Goal: Information Seeking & Learning: Learn about a topic

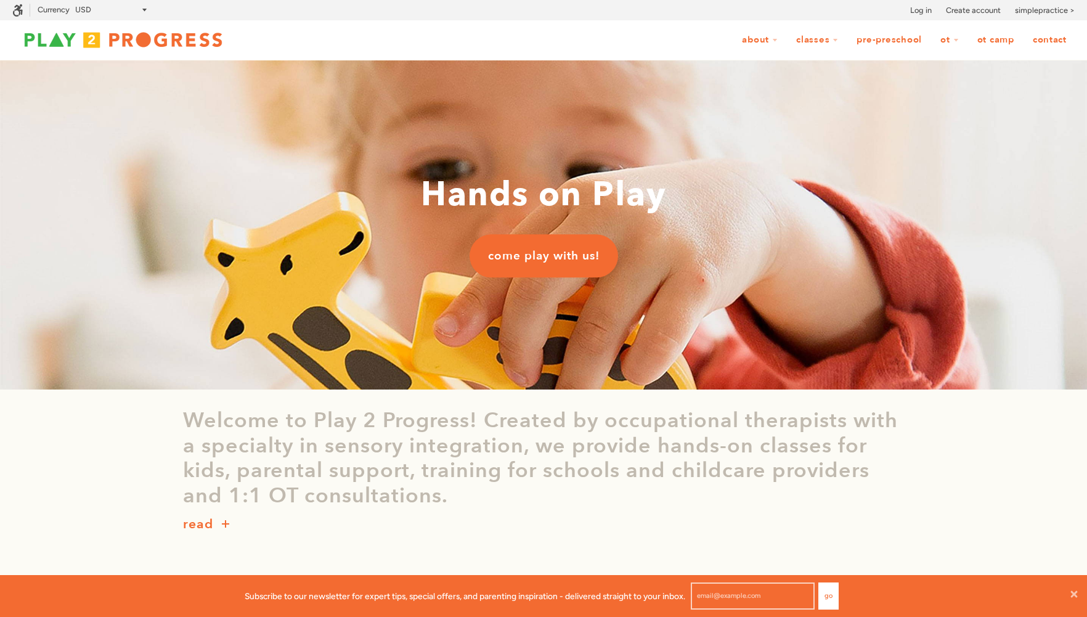
scroll to position [1, 1]
click at [1045, 49] on link "Contact" at bounding box center [1050, 39] width 50 height 23
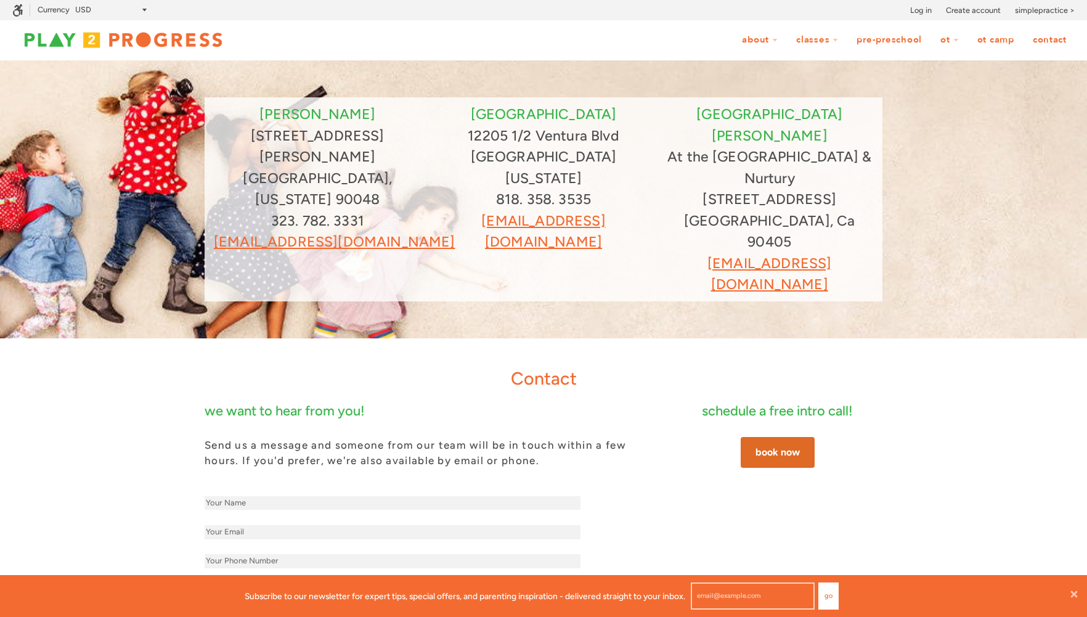
scroll to position [1, 1]
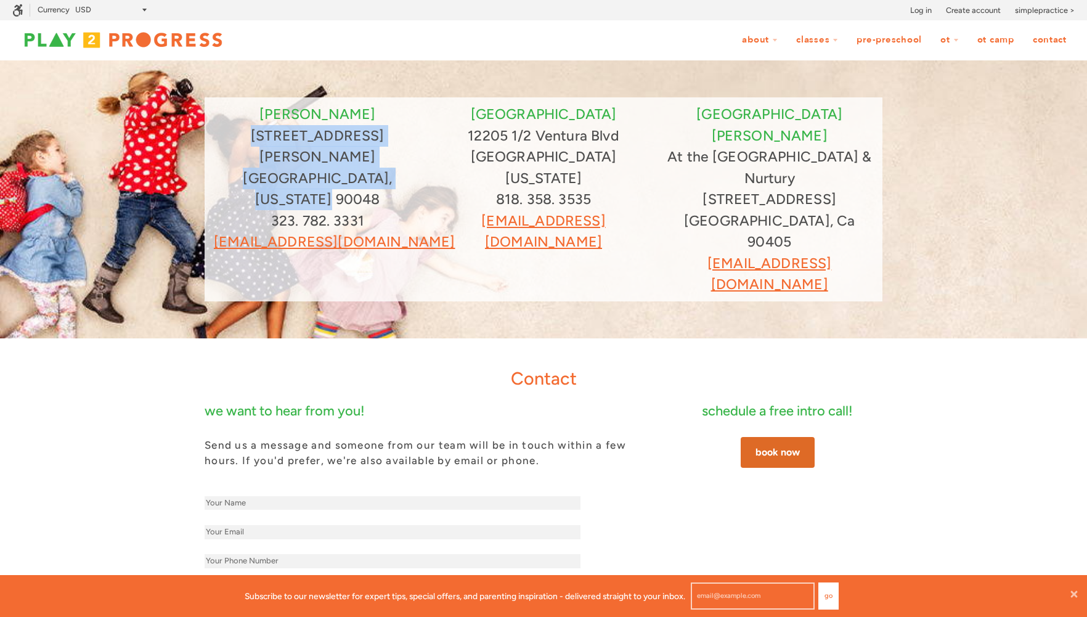
drag, startPoint x: 258, startPoint y: 139, endPoint x: 413, endPoint y: 161, distance: 156.9
click at [413, 161] on div "beverly 8323 Beverly Blvd Los Angeles, California 90048 323. 782. 3331 grow@pla…" at bounding box center [318, 178] width 208 height 149
copy div "8323 Beverly Blvd Los Angeles, California 90048"
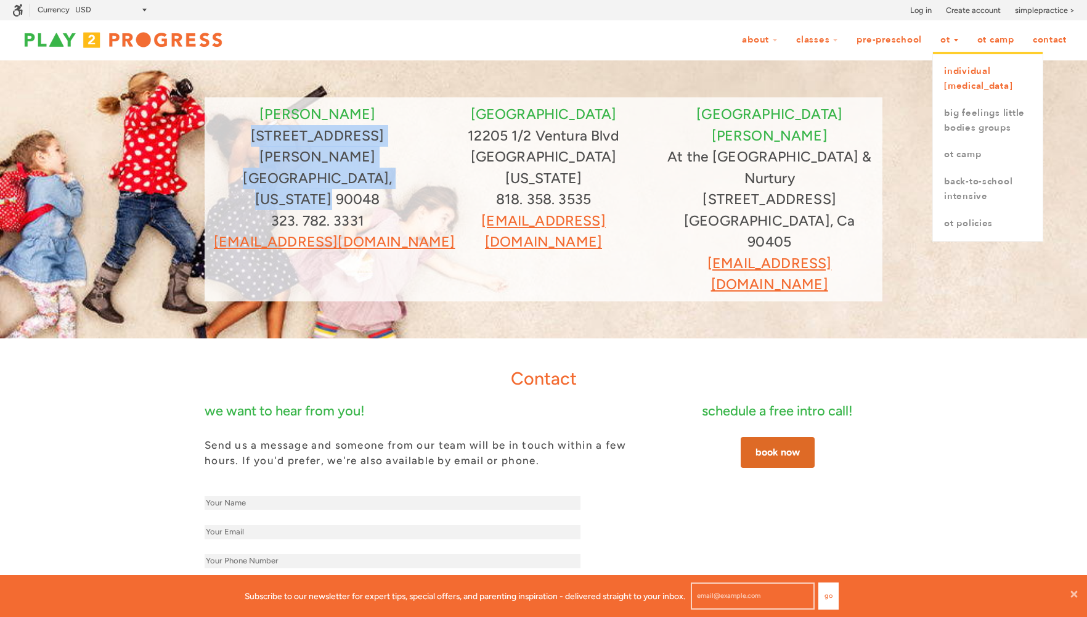
click at [966, 90] on link "Individual [MEDICAL_DATA]" at bounding box center [988, 79] width 110 height 42
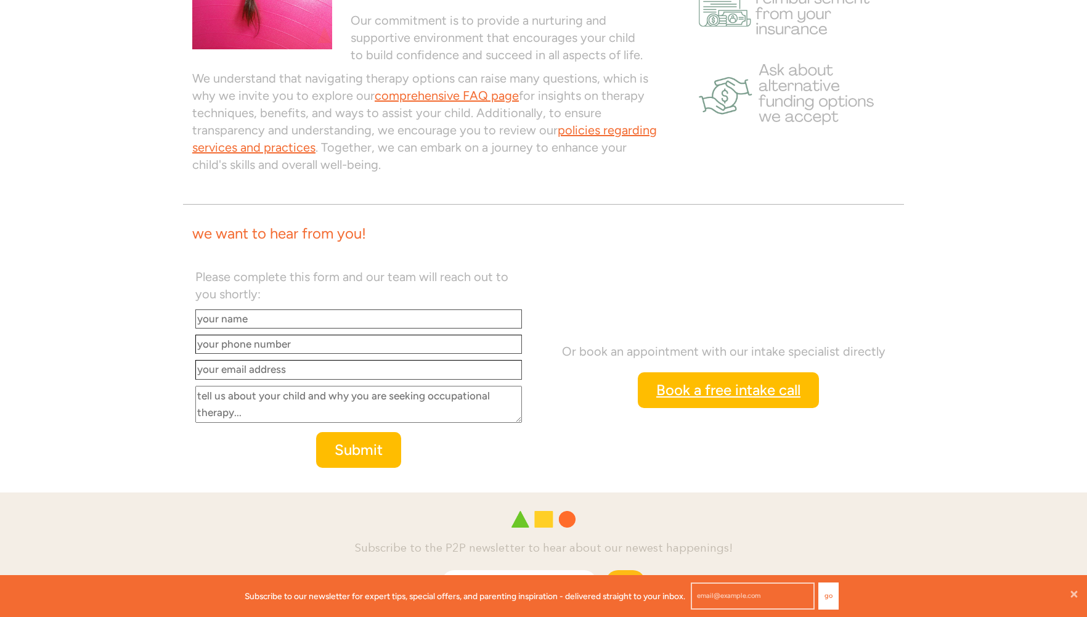
scroll to position [976, 0]
click at [489, 93] on link "comprehensive FAQ page" at bounding box center [447, 96] width 144 height 15
